Goal: Complete application form

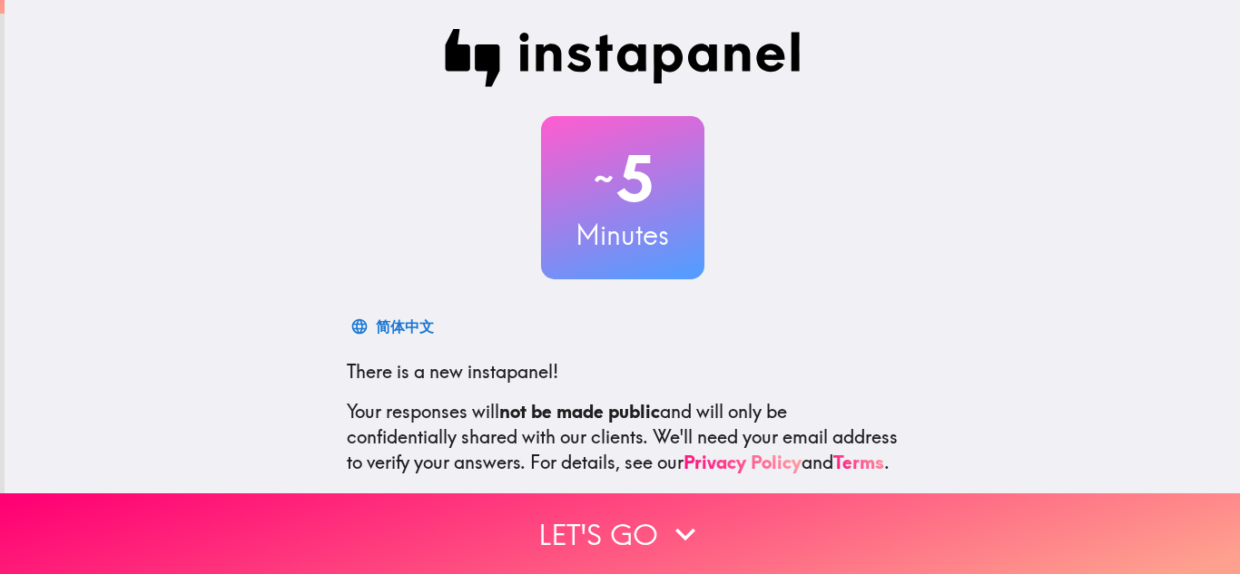
scroll to position [181, 0]
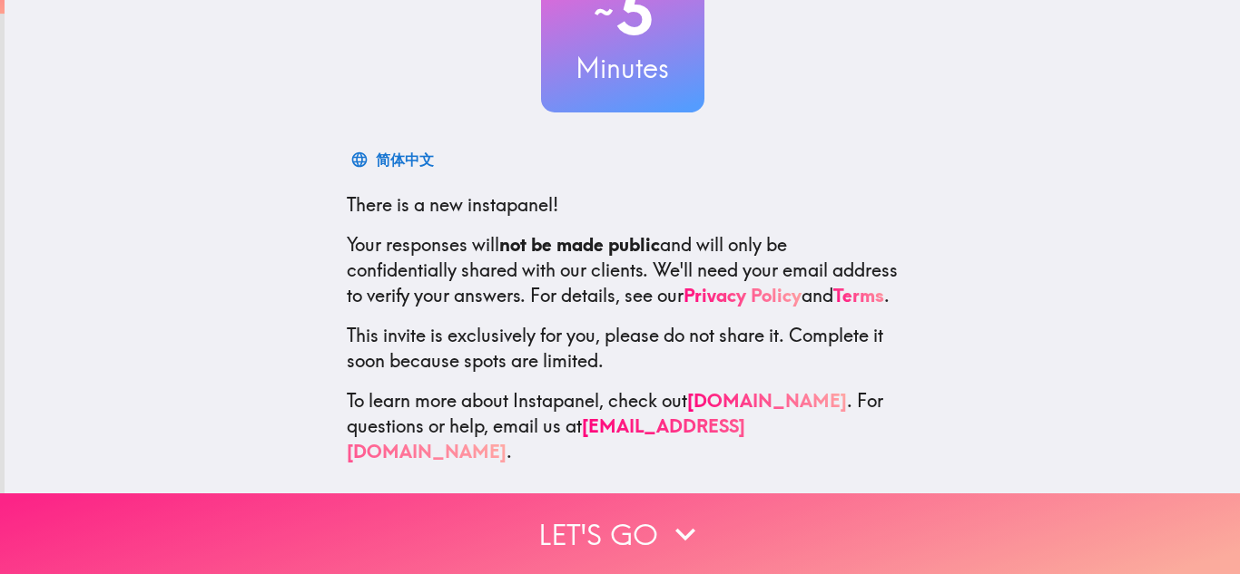
click at [587, 528] on button "Let's go" at bounding box center [620, 534] width 1240 height 81
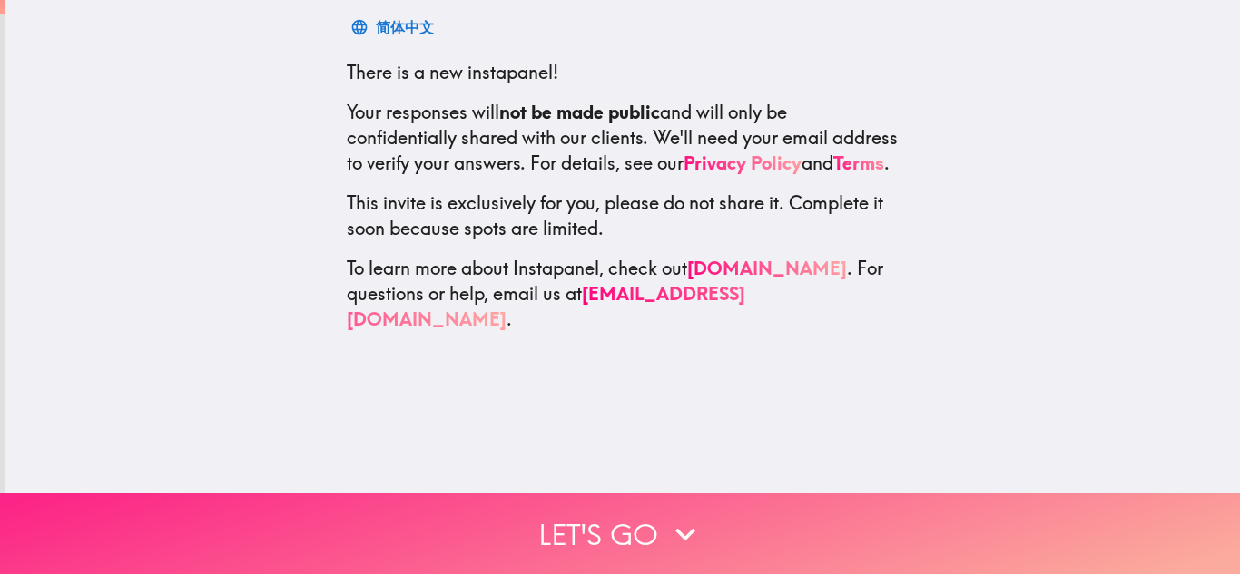
scroll to position [0, 0]
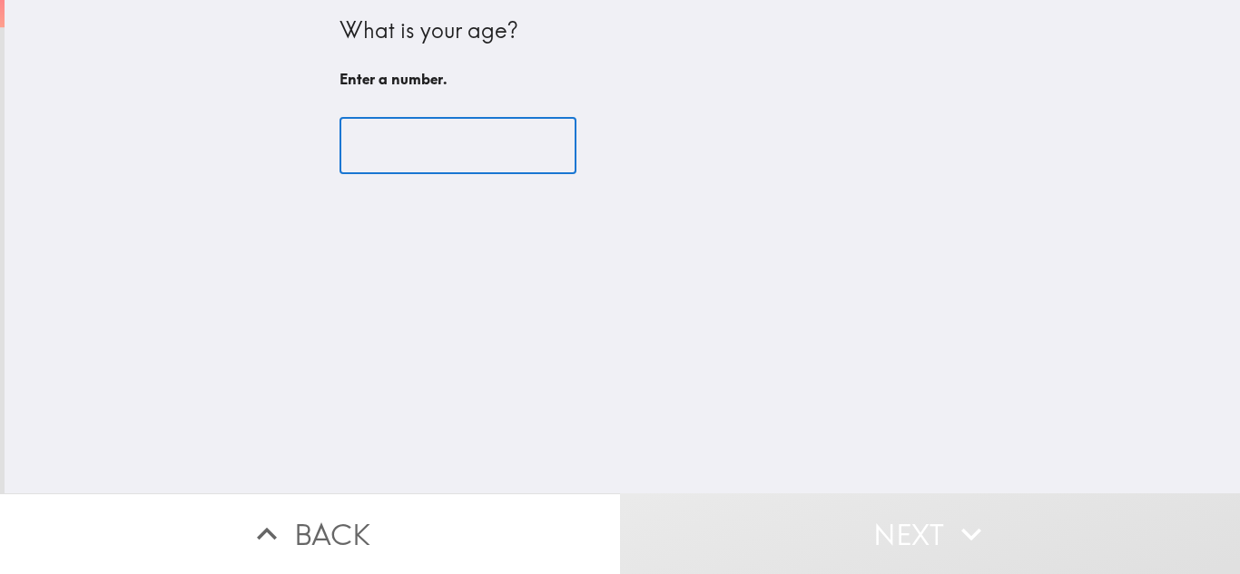
click at [411, 165] on input "number" at bounding box center [457, 146] width 237 height 56
type input "4"
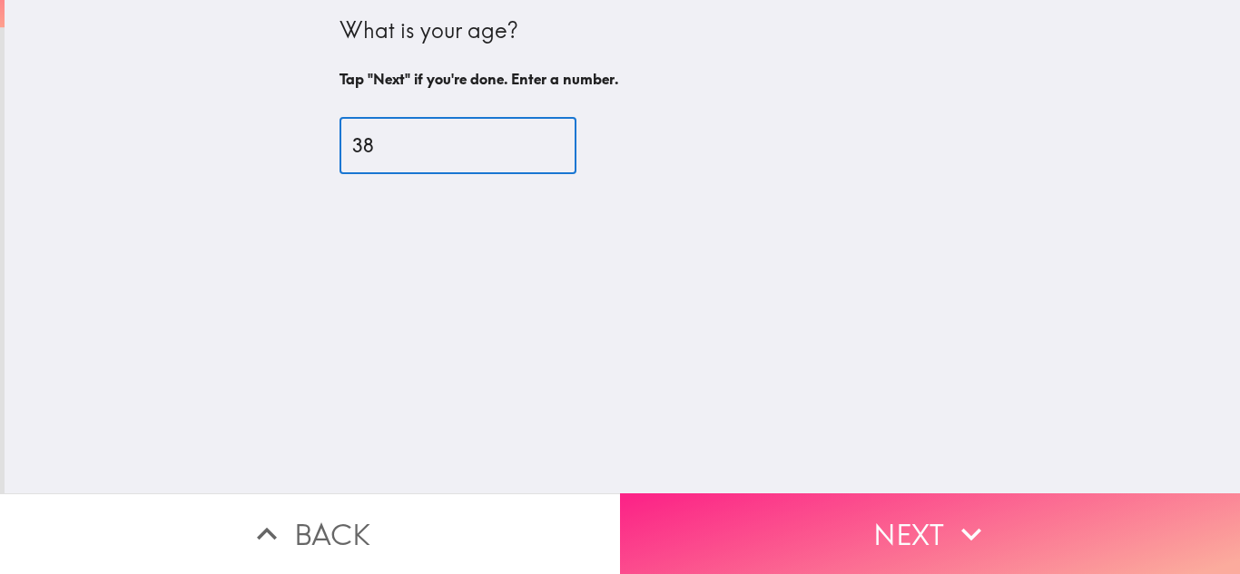
type input "38"
click at [951, 530] on icon "button" at bounding box center [971, 535] width 40 height 40
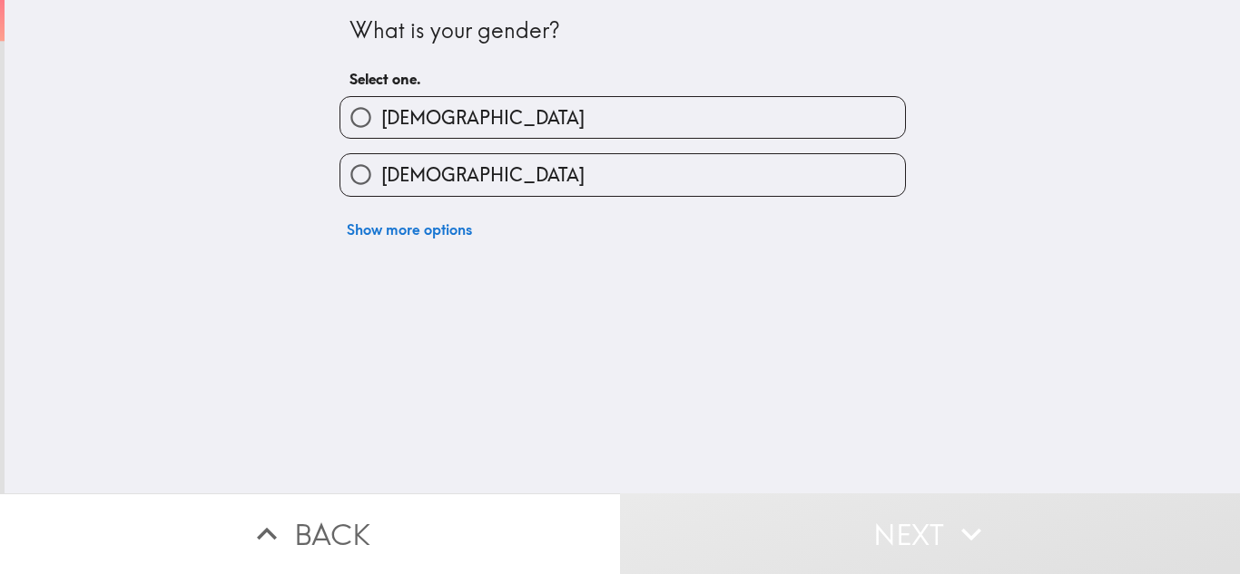
click at [348, 143] on div "[DEMOGRAPHIC_DATA]" at bounding box center [615, 167] width 581 height 57
click at [350, 125] on input "[DEMOGRAPHIC_DATA]" at bounding box center [360, 117] width 41 height 41
radio input "true"
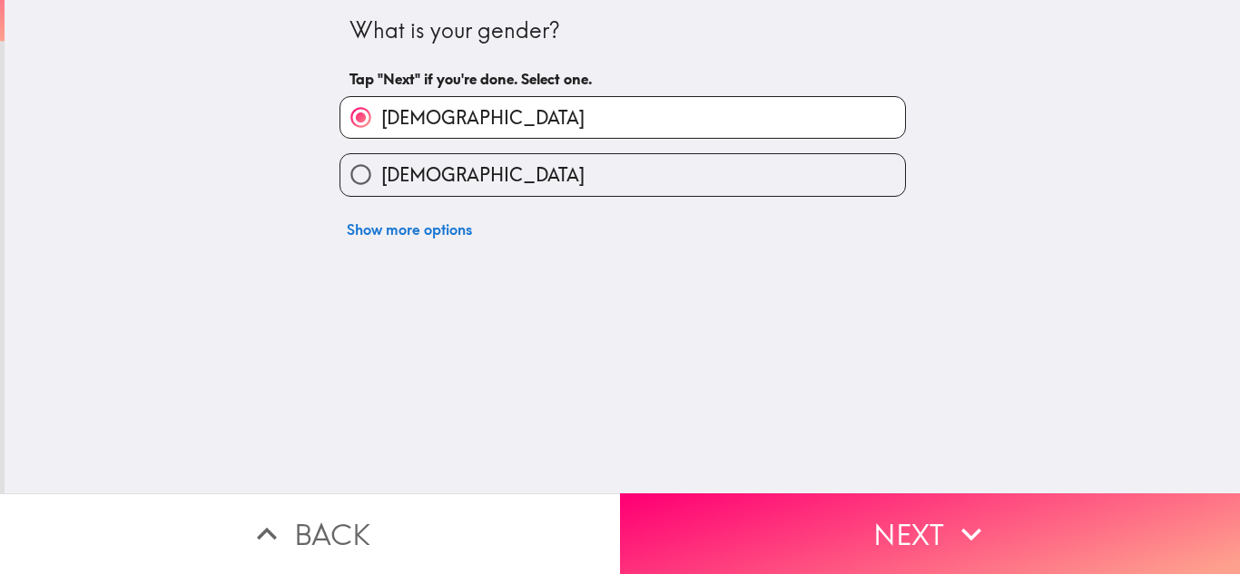
click at [804, 536] on button "Next" at bounding box center [930, 534] width 620 height 81
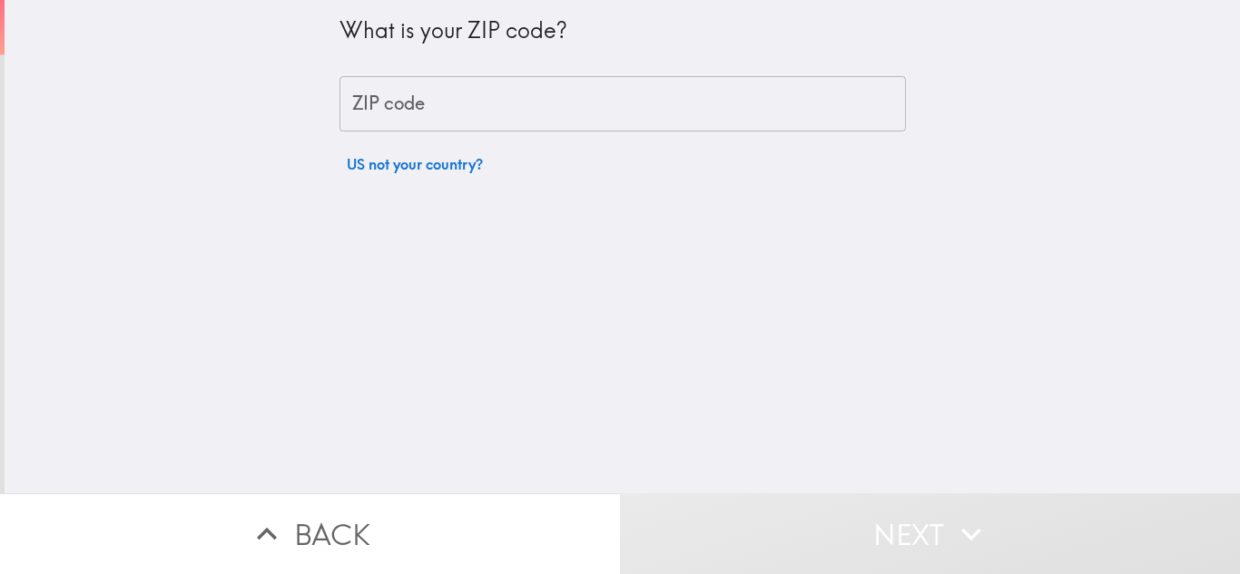
click at [418, 108] on input "ZIP code" at bounding box center [622, 104] width 566 height 56
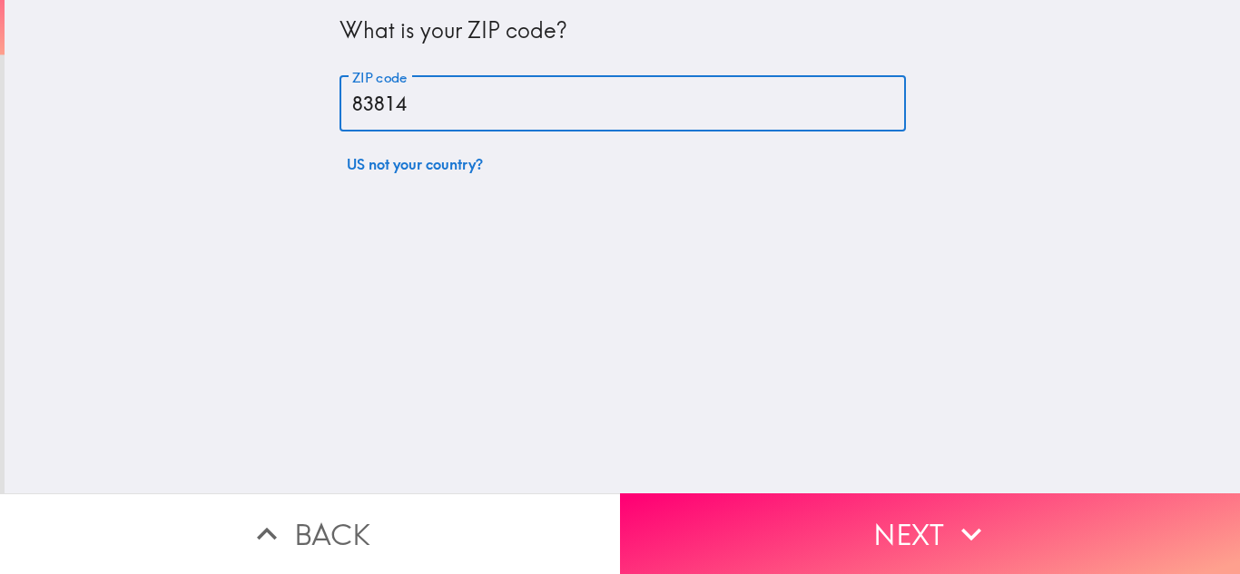
type input "83814"
click at [830, 515] on button "Next" at bounding box center [930, 534] width 620 height 81
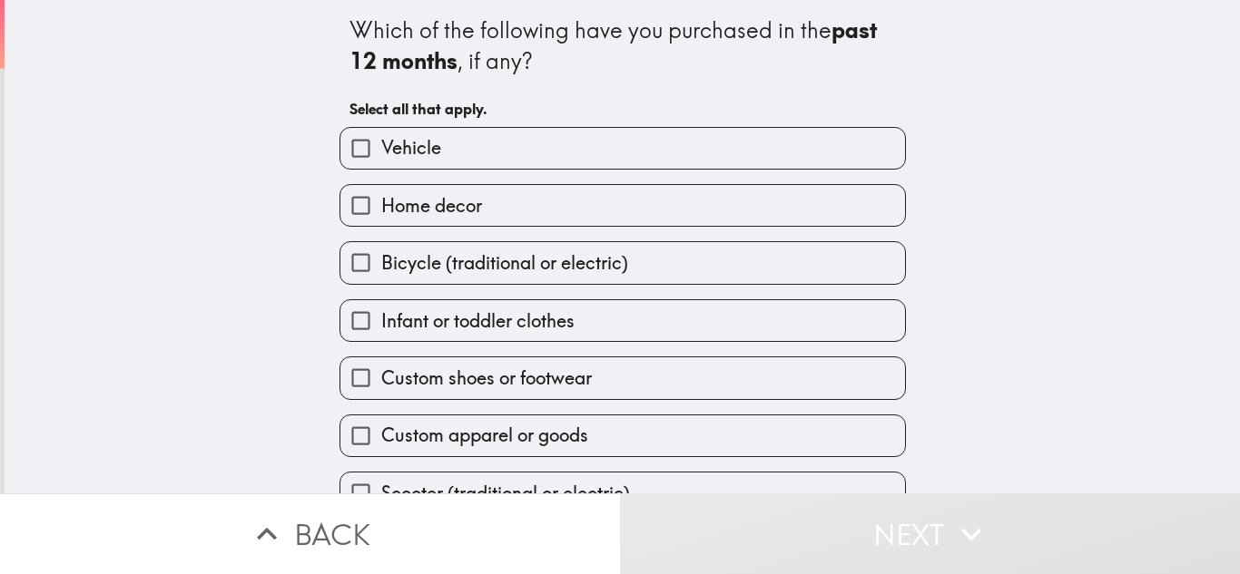
click at [454, 164] on label "Vehicle" at bounding box center [622, 148] width 564 height 41
click at [381, 164] on input "Vehicle" at bounding box center [360, 148] width 41 height 41
checkbox input "true"
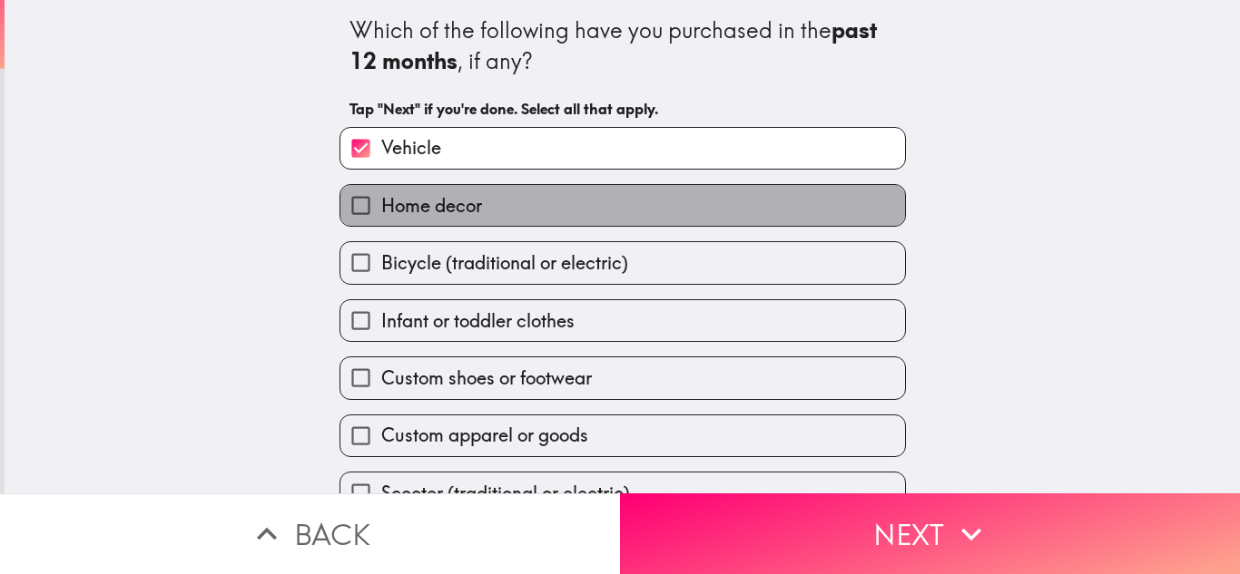
click at [454, 197] on span "Home decor" at bounding box center [431, 205] width 101 height 25
click at [381, 197] on input "Home decor" at bounding box center [360, 205] width 41 height 41
checkbox input "true"
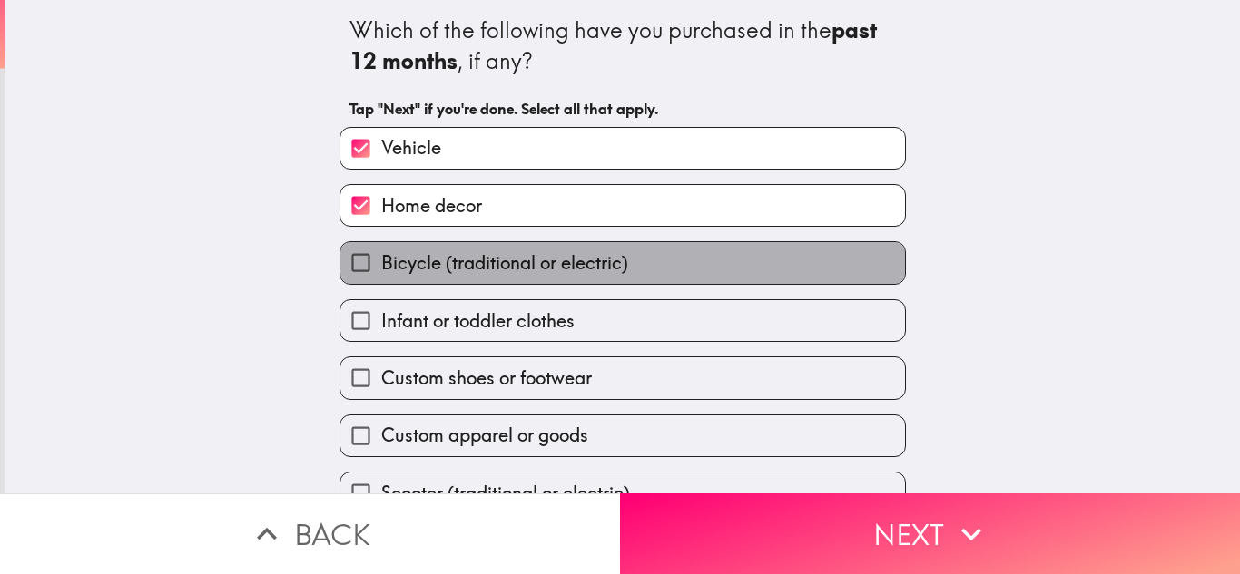
click at [446, 260] on span "Bicycle (traditional or electric)" at bounding box center [504, 262] width 247 height 25
click at [381, 260] on input "Bicycle (traditional or electric)" at bounding box center [360, 262] width 41 height 41
checkbox input "true"
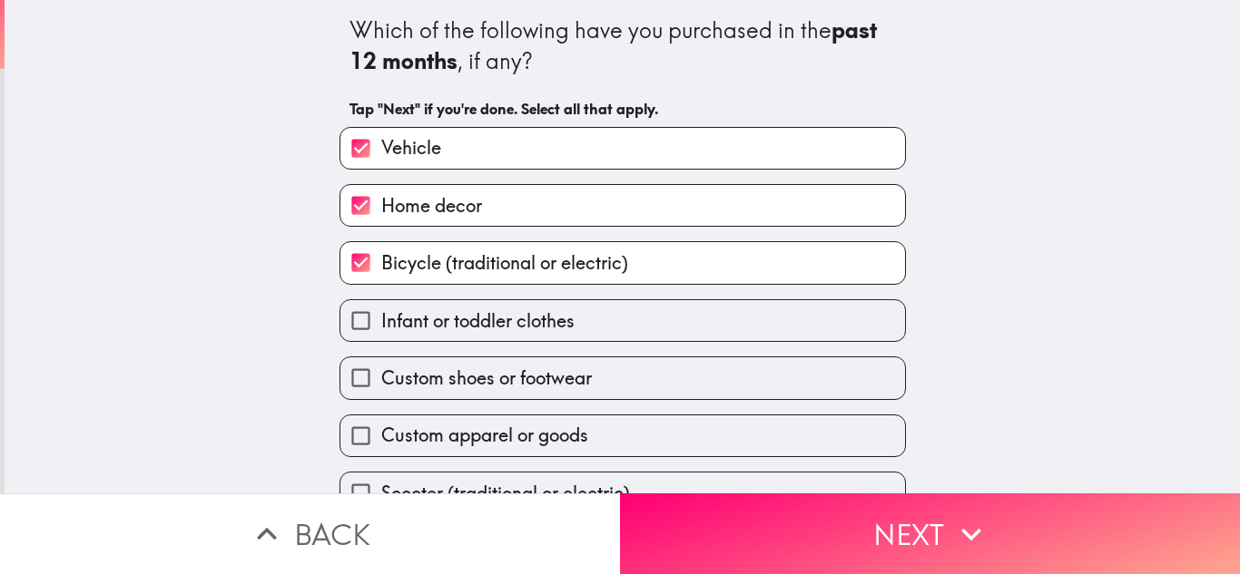
click at [432, 328] on span "Infant or toddler clothes" at bounding box center [477, 321] width 193 height 25
click at [381, 328] on input "Infant or toddler clothes" at bounding box center [360, 320] width 41 height 41
checkbox input "true"
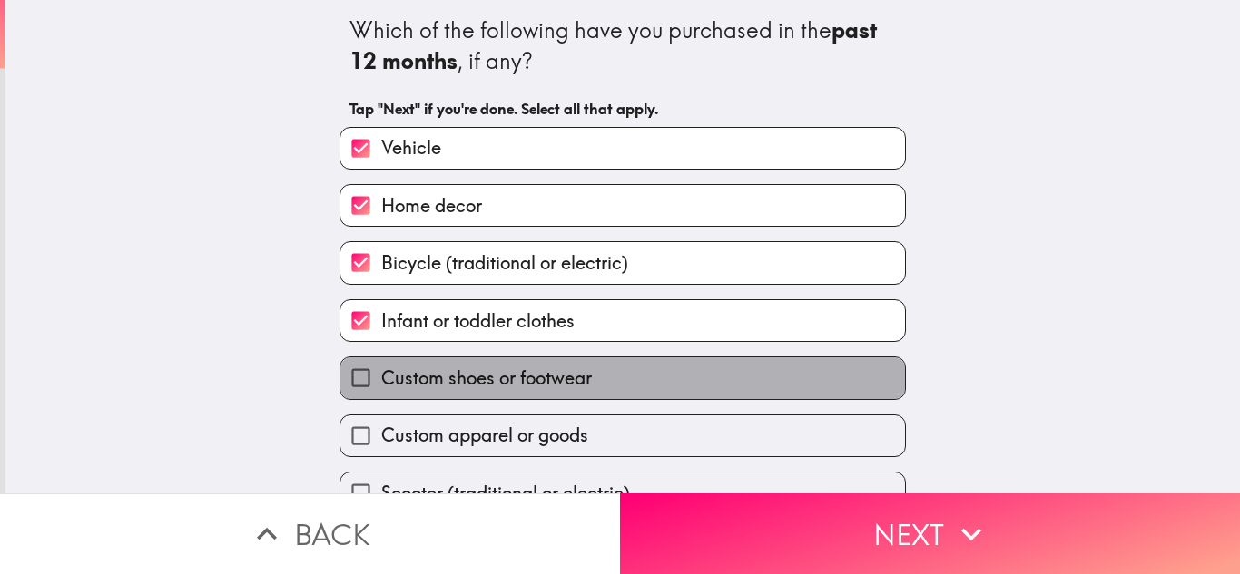
click at [425, 384] on span "Custom shoes or footwear" at bounding box center [486, 378] width 211 height 25
click at [381, 384] on input "Custom shoes or footwear" at bounding box center [360, 378] width 41 height 41
checkbox input "true"
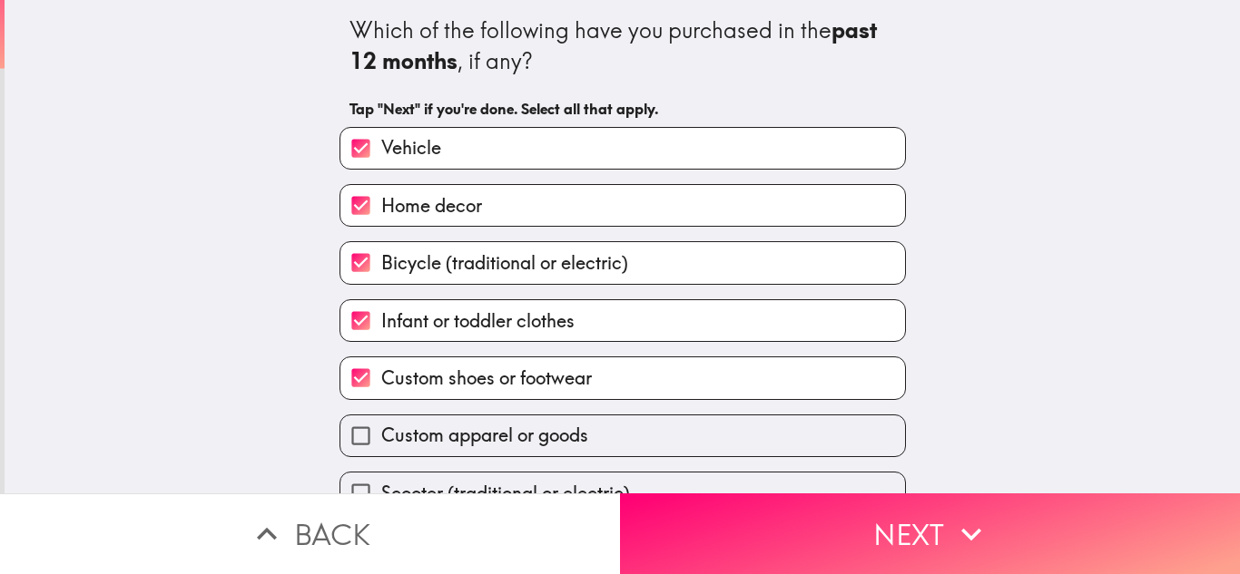
click at [440, 325] on span "Infant or toddler clothes" at bounding box center [477, 321] width 193 height 25
click at [381, 325] on input "Infant or toddler clothes" at bounding box center [360, 320] width 41 height 41
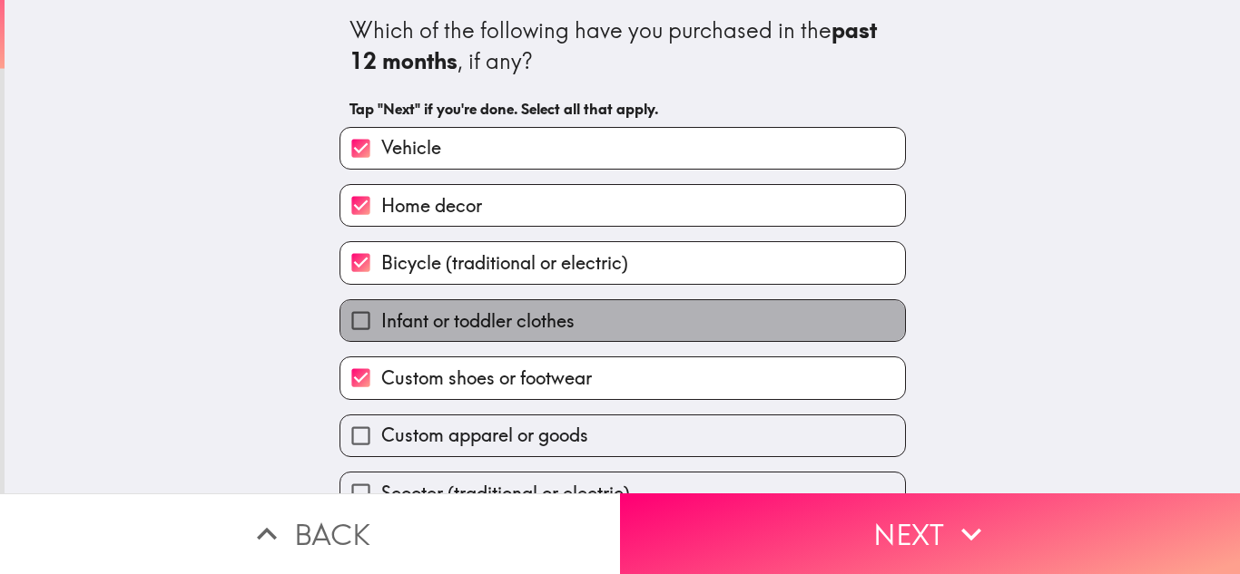
drag, startPoint x: 355, startPoint y: 319, endPoint x: 590, endPoint y: 336, distance: 235.6
click at [590, 336] on label "Infant or toddler clothes" at bounding box center [622, 320] width 564 height 41
click at [381, 336] on input "Infant or toddler clothes" at bounding box center [360, 320] width 41 height 41
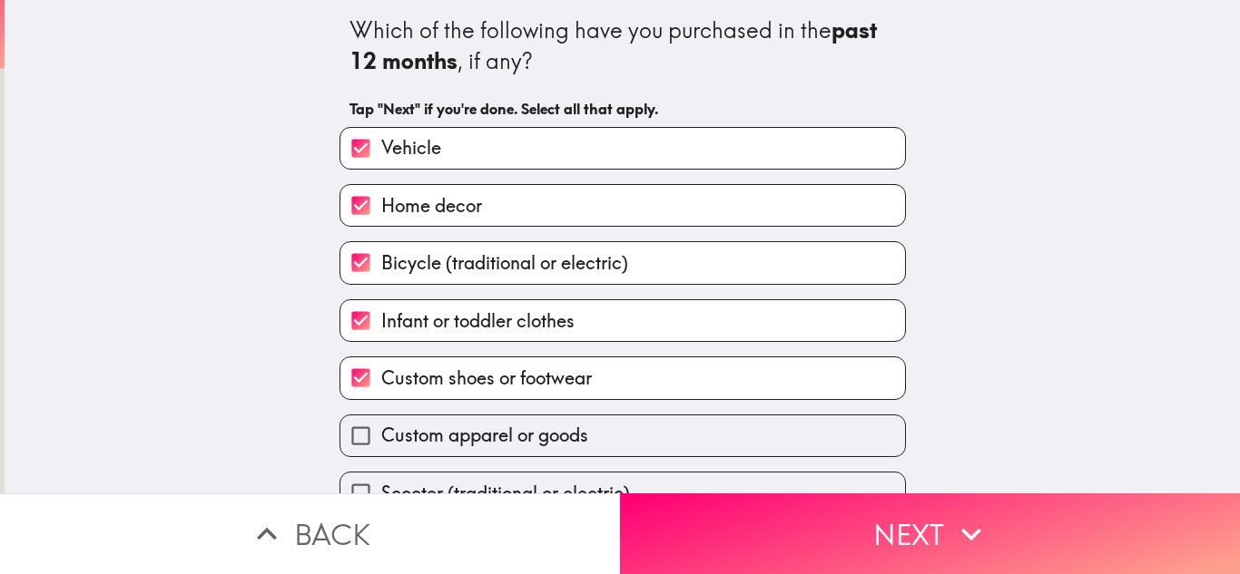
click at [535, 320] on span "Infant or toddler clothes" at bounding box center [477, 321] width 193 height 25
click at [381, 320] on input "Infant or toddler clothes" at bounding box center [360, 320] width 41 height 41
checkbox input "false"
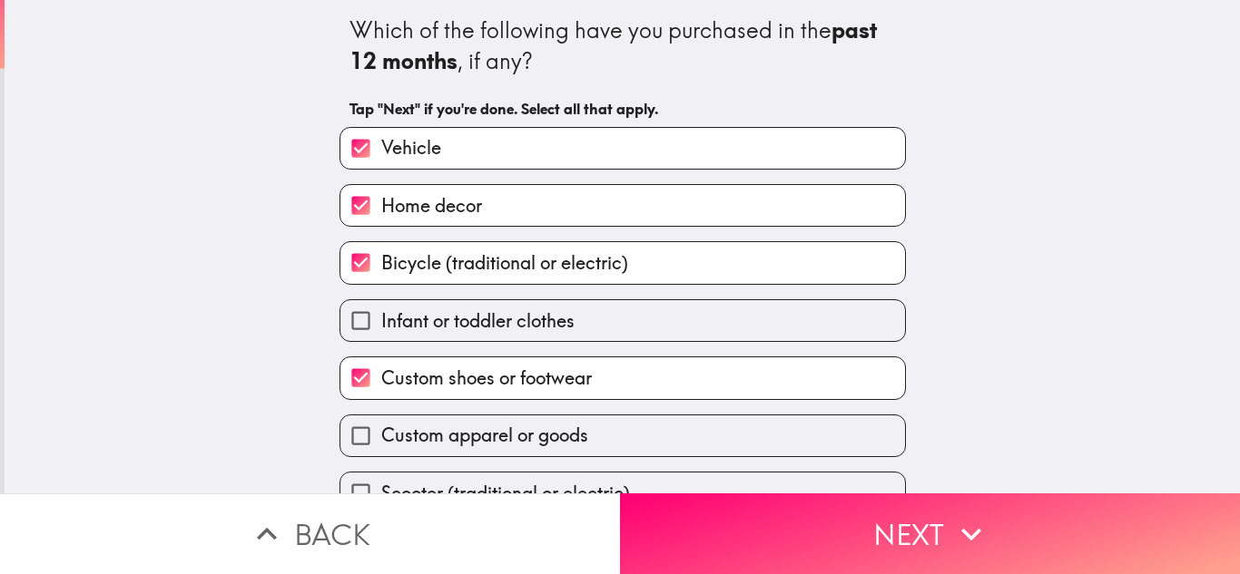
scroll to position [93, 0]
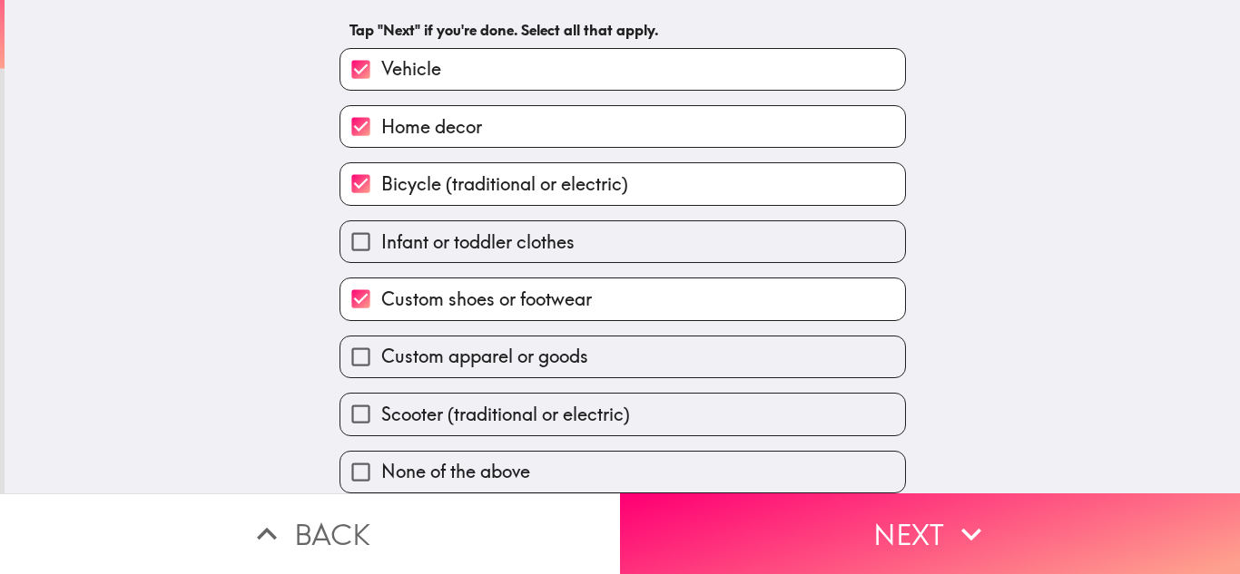
click at [461, 344] on span "Custom apparel or goods" at bounding box center [484, 356] width 207 height 25
click at [381, 339] on input "Custom apparel or goods" at bounding box center [360, 357] width 41 height 41
checkbox input "true"
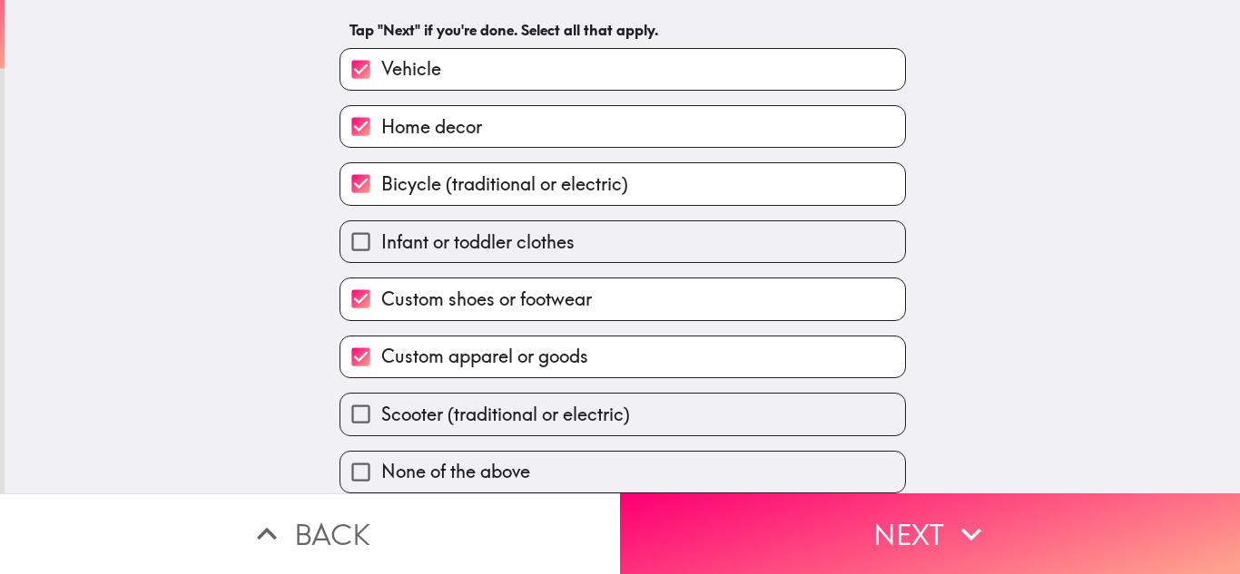
click at [450, 402] on span "Scooter (traditional or electric)" at bounding box center [505, 414] width 249 height 25
click at [381, 396] on input "Scooter (traditional or electric)" at bounding box center [360, 414] width 41 height 41
checkbox input "true"
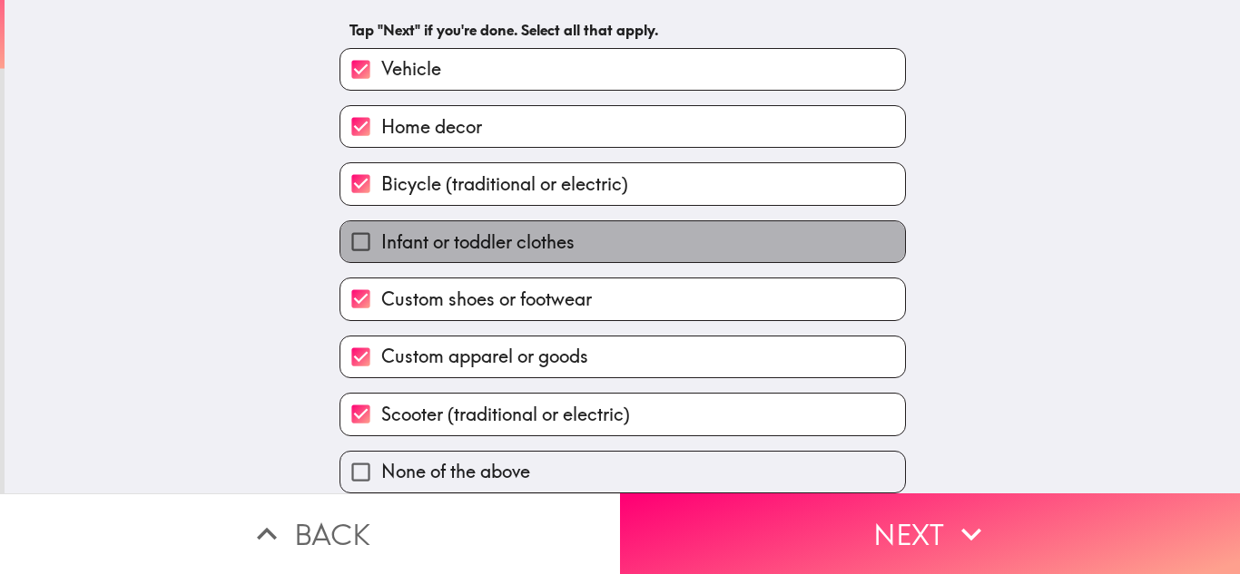
click at [427, 244] on label "Infant or toddler clothes" at bounding box center [622, 241] width 564 height 41
click at [381, 244] on input "Infant or toddler clothes" at bounding box center [360, 241] width 41 height 41
checkbox input "true"
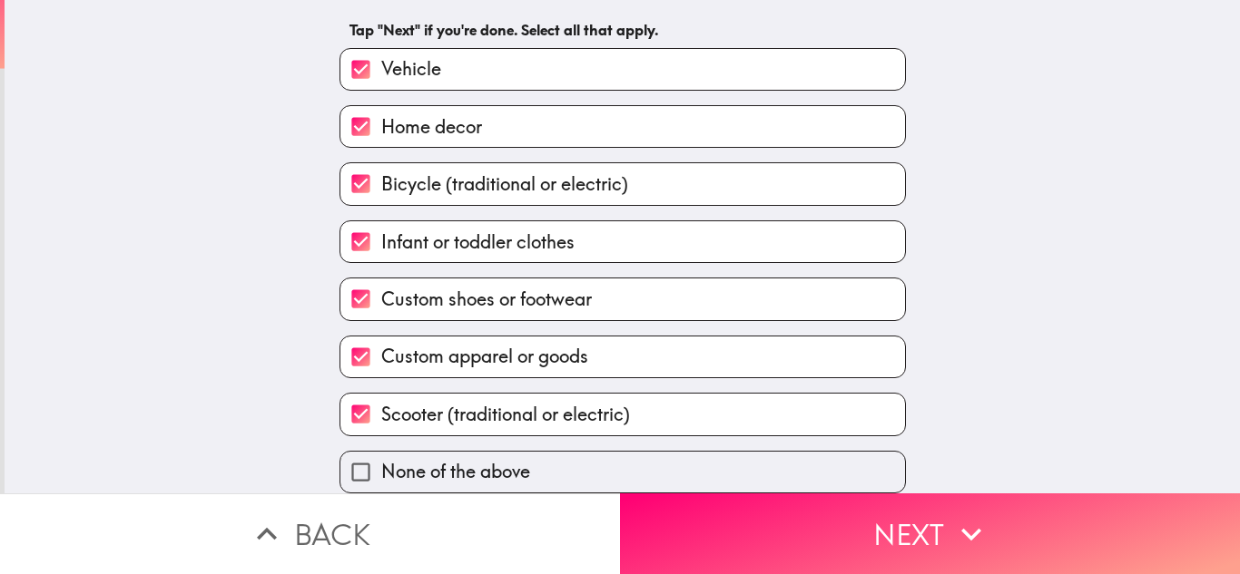
click at [489, 418] on label "Scooter (traditional or electric)" at bounding box center [622, 414] width 564 height 41
click at [381, 418] on input "Scooter (traditional or electric)" at bounding box center [360, 414] width 41 height 41
checkbox input "false"
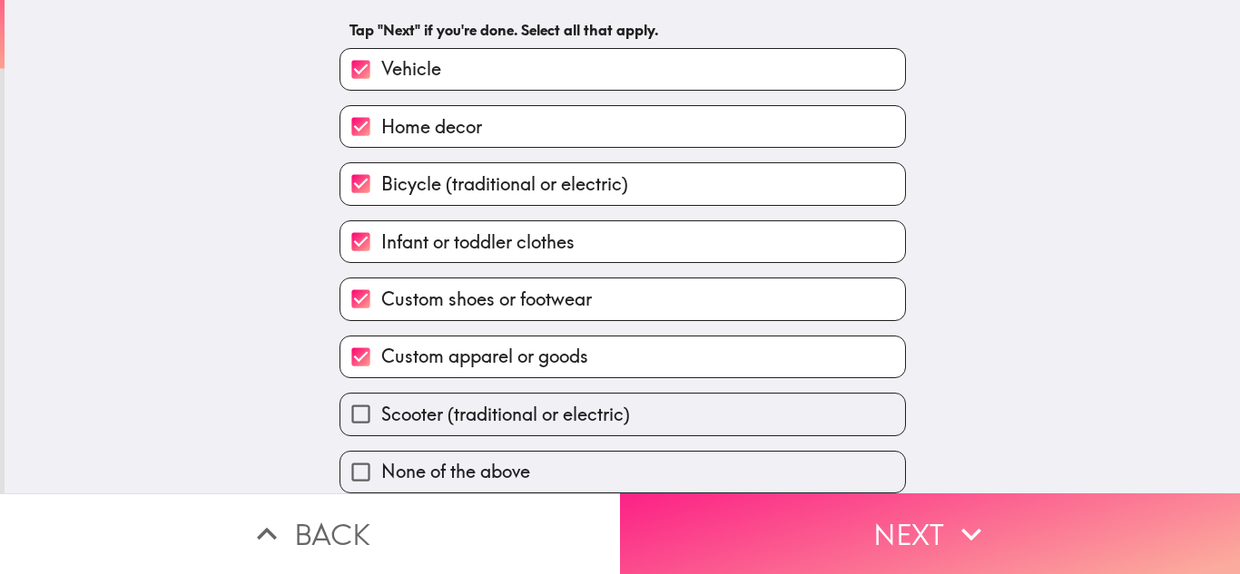
click at [780, 517] on button "Next" at bounding box center [930, 534] width 620 height 81
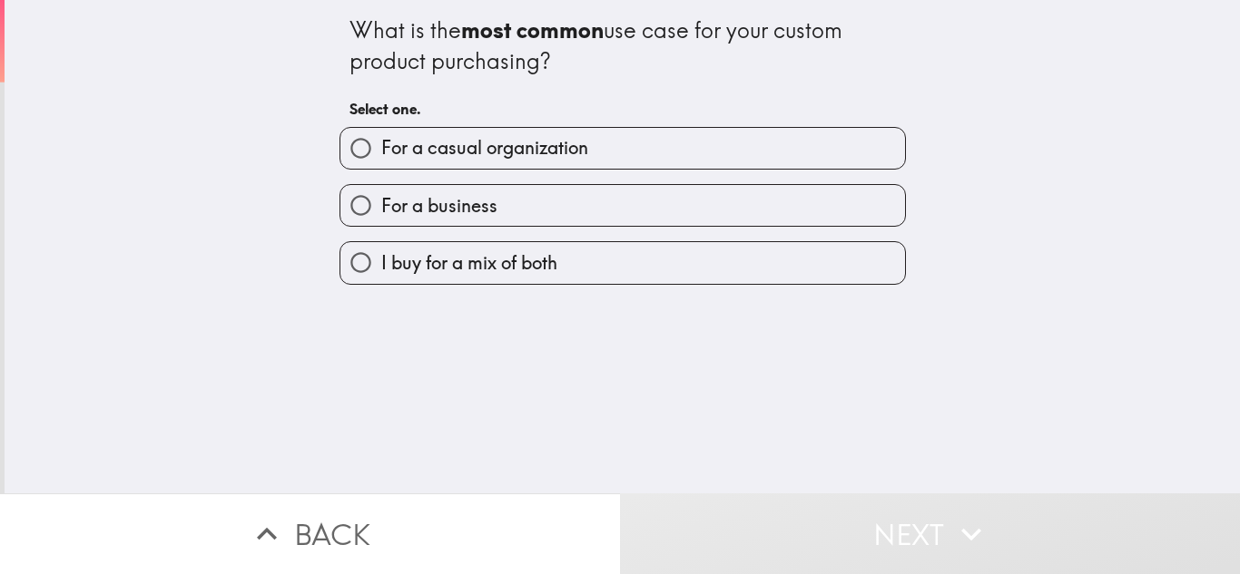
click at [468, 262] on span "I buy for a mix of both" at bounding box center [469, 262] width 176 height 25
click at [381, 262] on input "I buy for a mix of both" at bounding box center [360, 262] width 41 height 41
radio input "true"
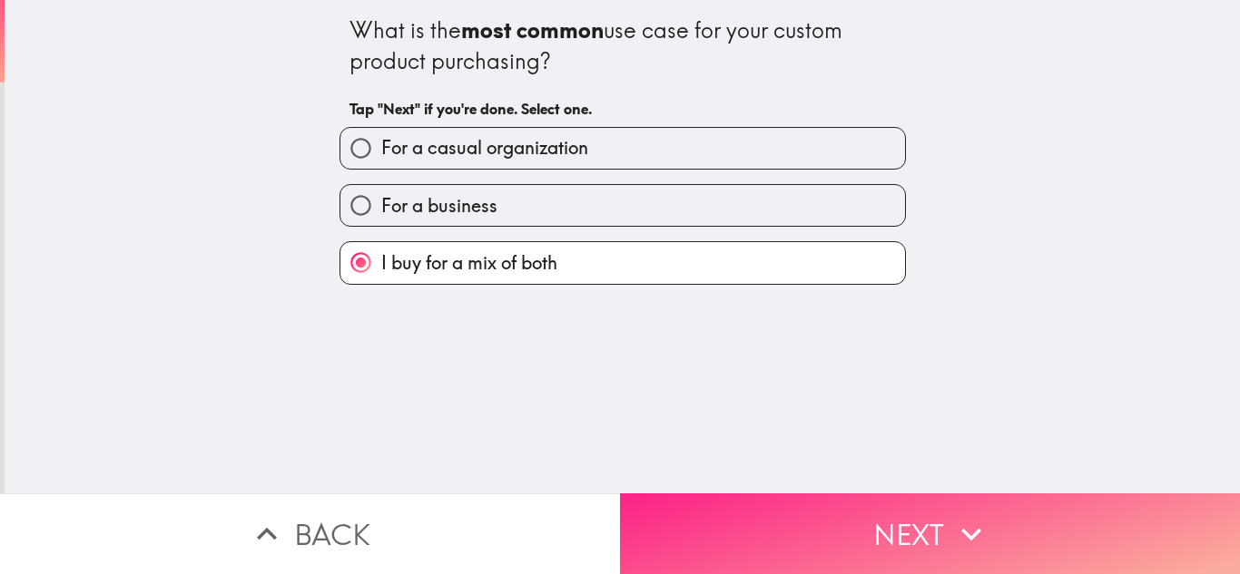
click at [909, 514] on button "Next" at bounding box center [930, 534] width 620 height 81
